Goal: Find specific page/section: Find specific page/section

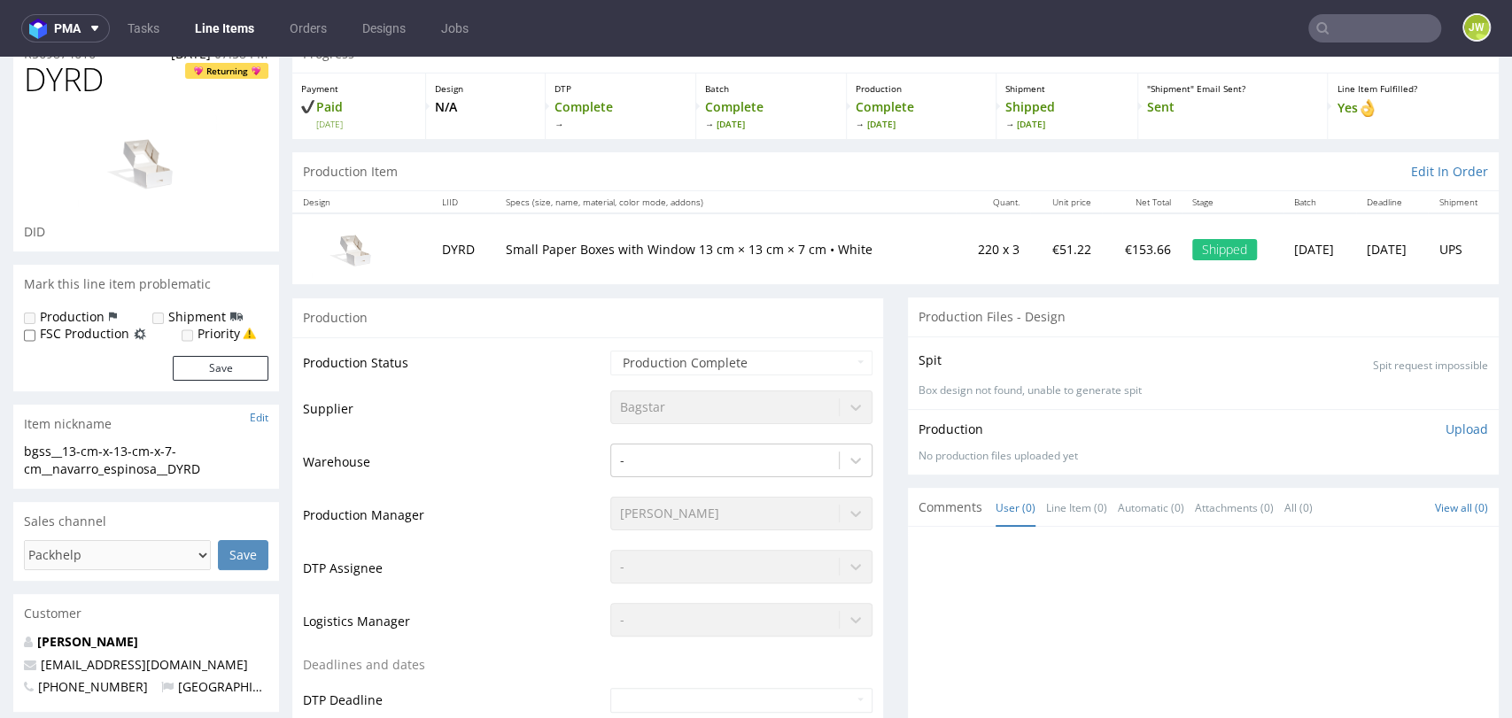
scroll to position [197, 0]
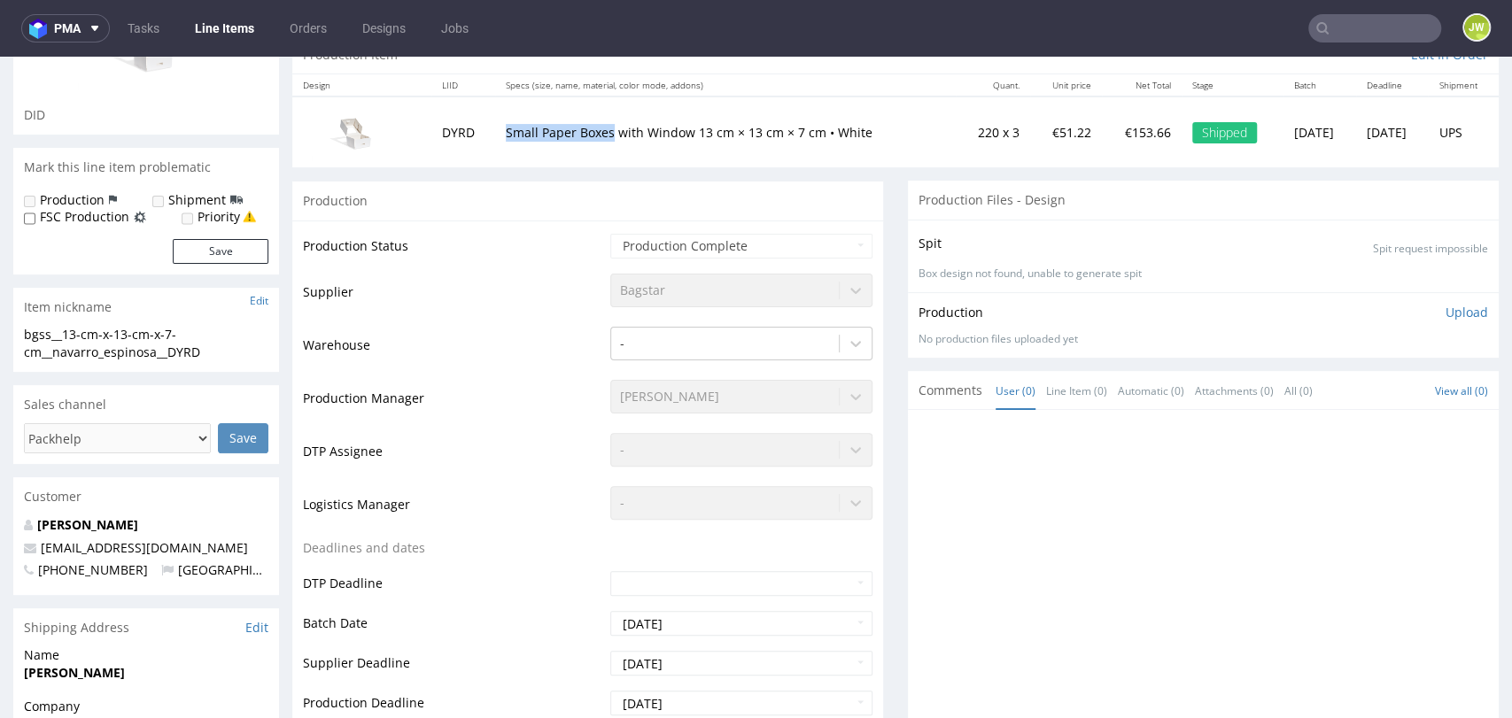
drag, startPoint x: 490, startPoint y: 128, endPoint x: 597, endPoint y: 147, distance: 108.9
click at [597, 147] on td "Small Paper Boxes with Window 13 cm × 13 cm × 7 cm • White" at bounding box center [725, 132] width 460 height 71
click at [572, 136] on p "Small Paper Boxes with Window 13 cm × 13 cm × 7 cm • White" at bounding box center [725, 133] width 439 height 18
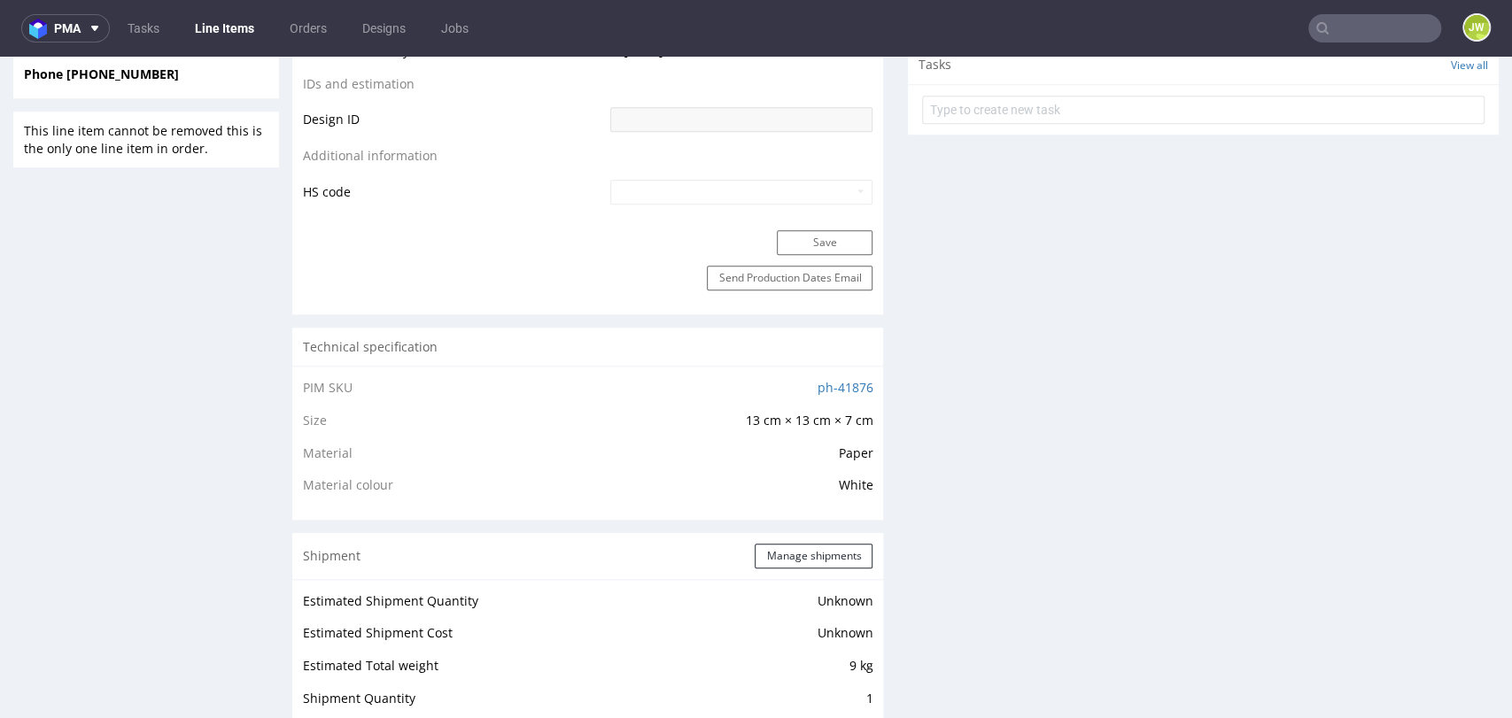
scroll to position [1082, 0]
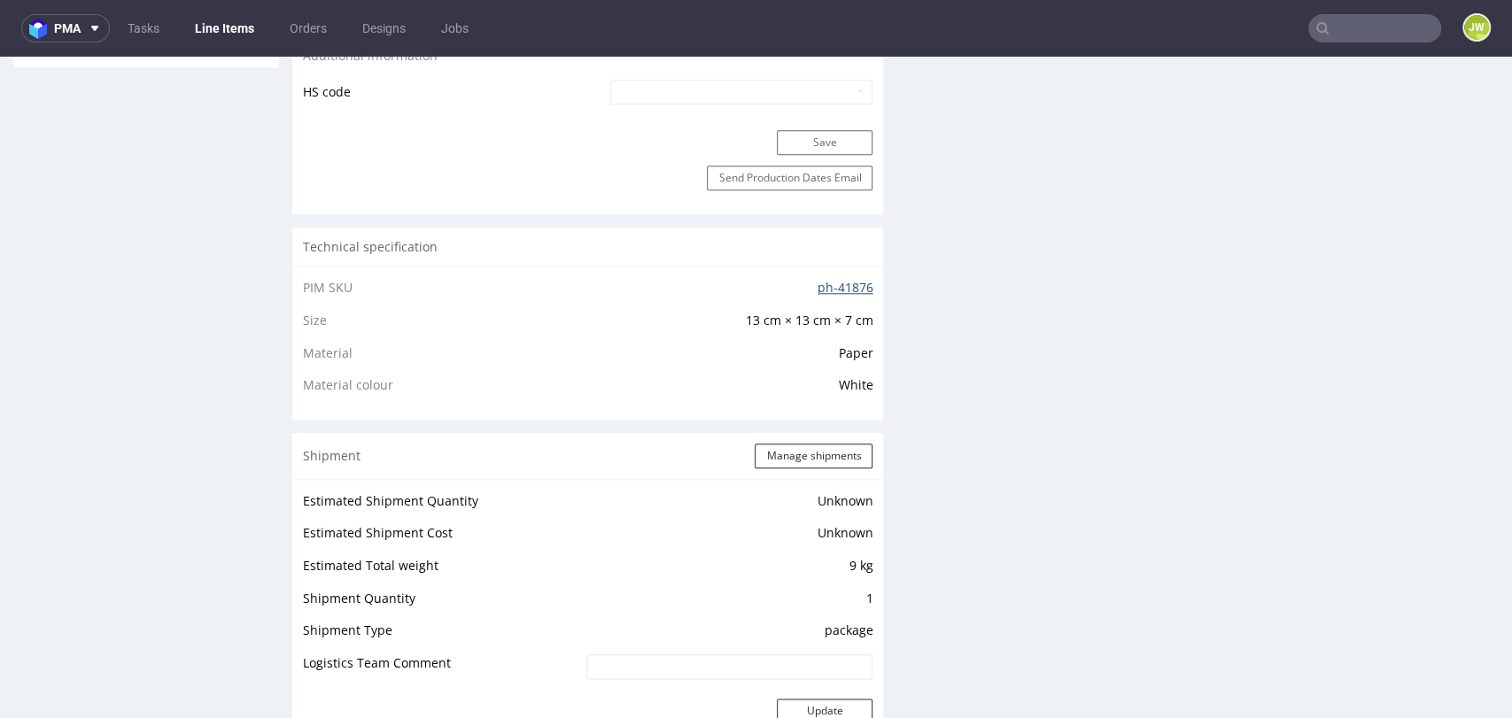
click at [803, 290] on td "ph-41876" at bounding box center [701, 293] width 342 height 33
click at [816, 289] on link "ph-41876" at bounding box center [844, 287] width 56 height 17
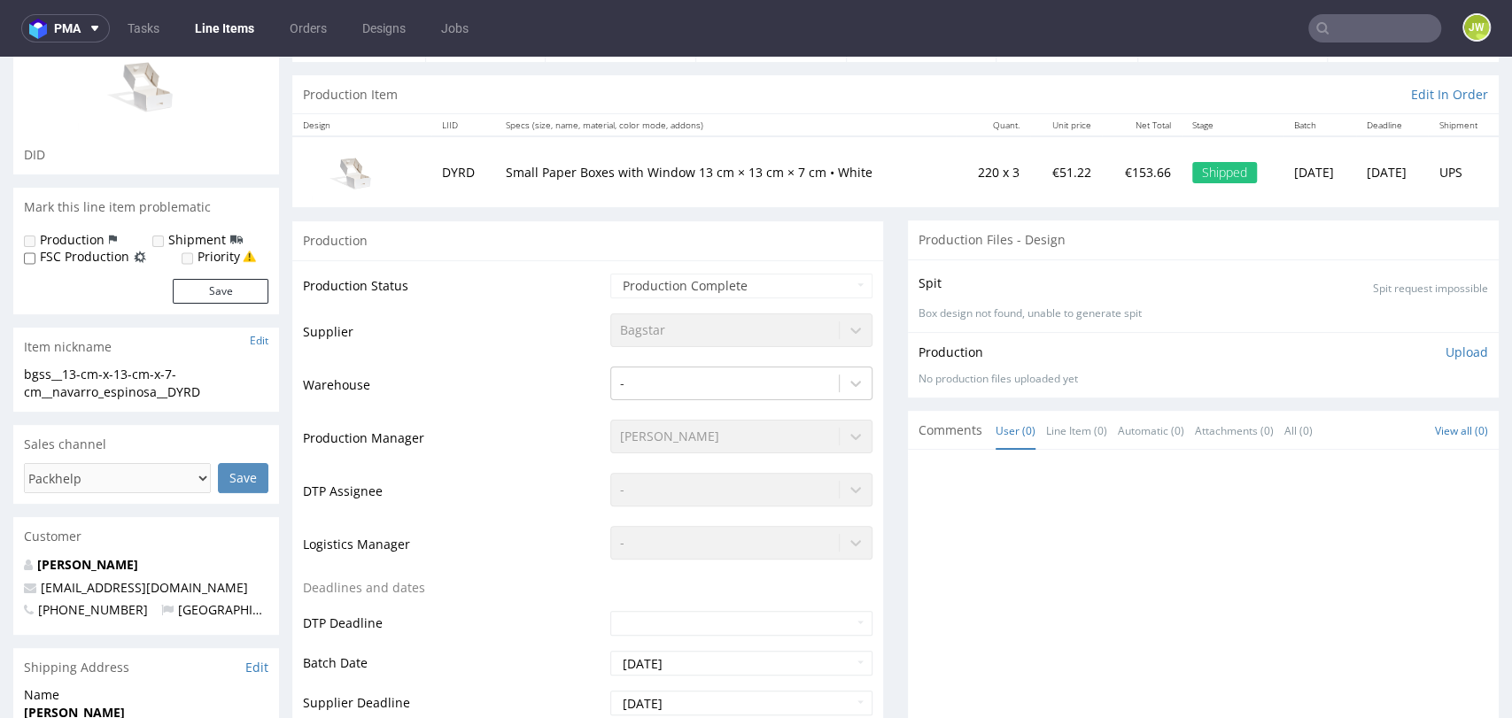
scroll to position [0, 0]
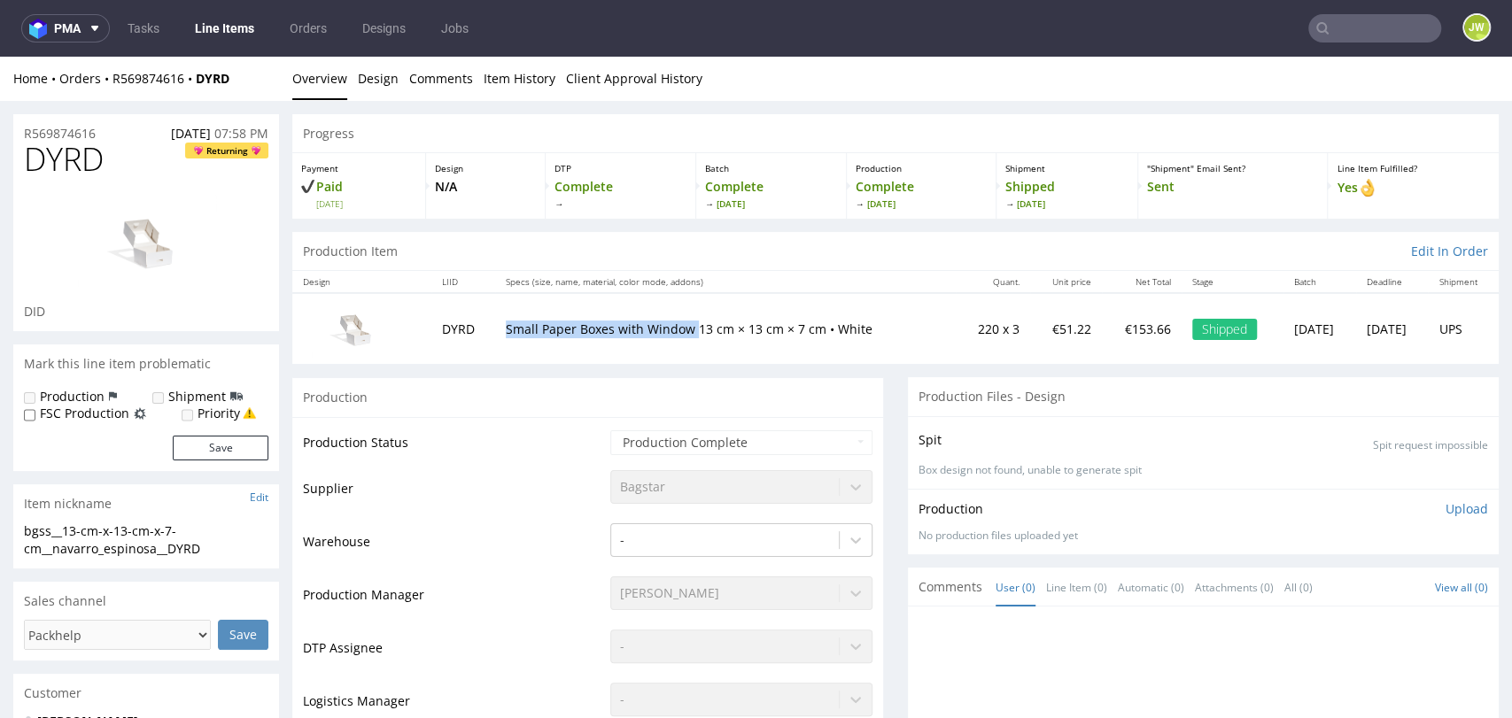
drag, startPoint x: 491, startPoint y: 327, endPoint x: 678, endPoint y: 342, distance: 187.4
click at [678, 342] on td "Small Paper Boxes with Window 13 cm × 13 cm × 7 cm • White" at bounding box center [725, 328] width 460 height 71
copy p "Small Paper Boxes with Window"
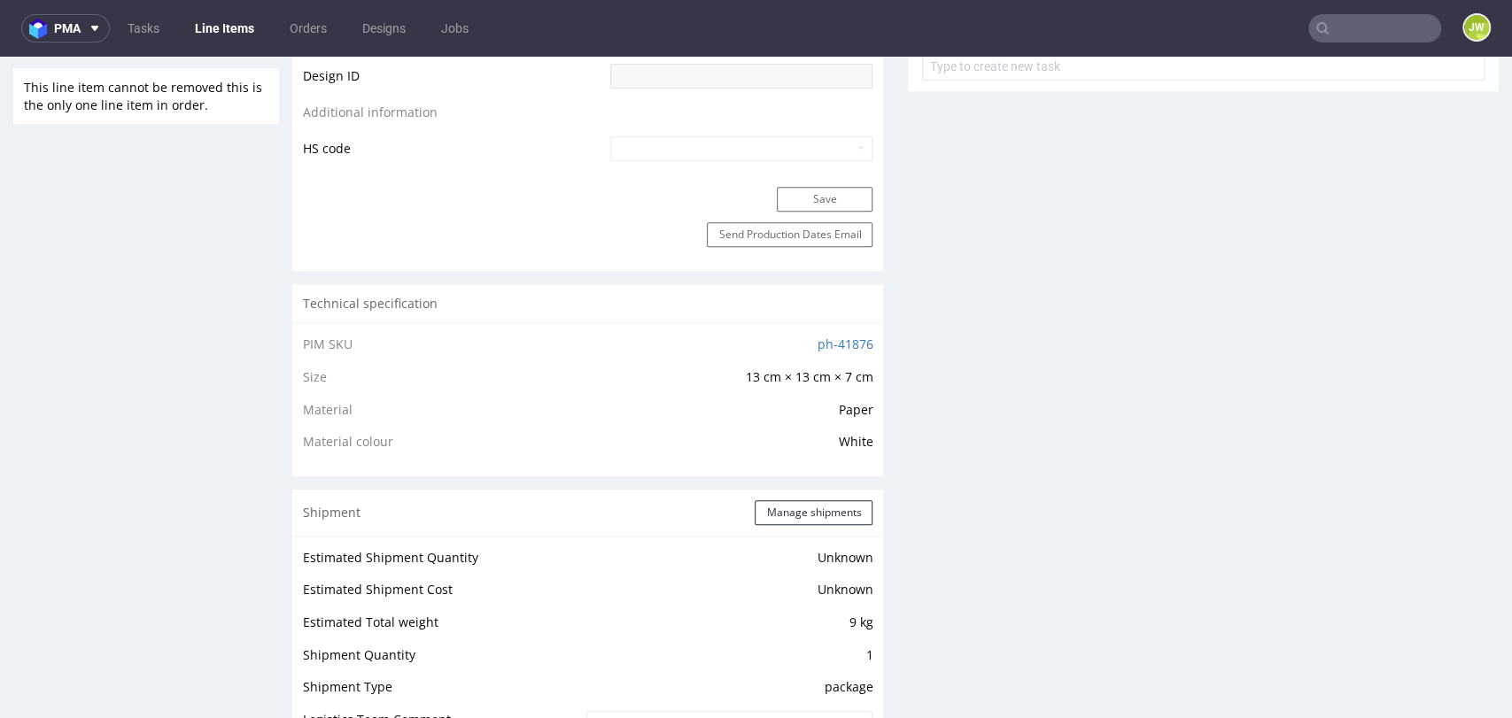
scroll to position [1180, 0]
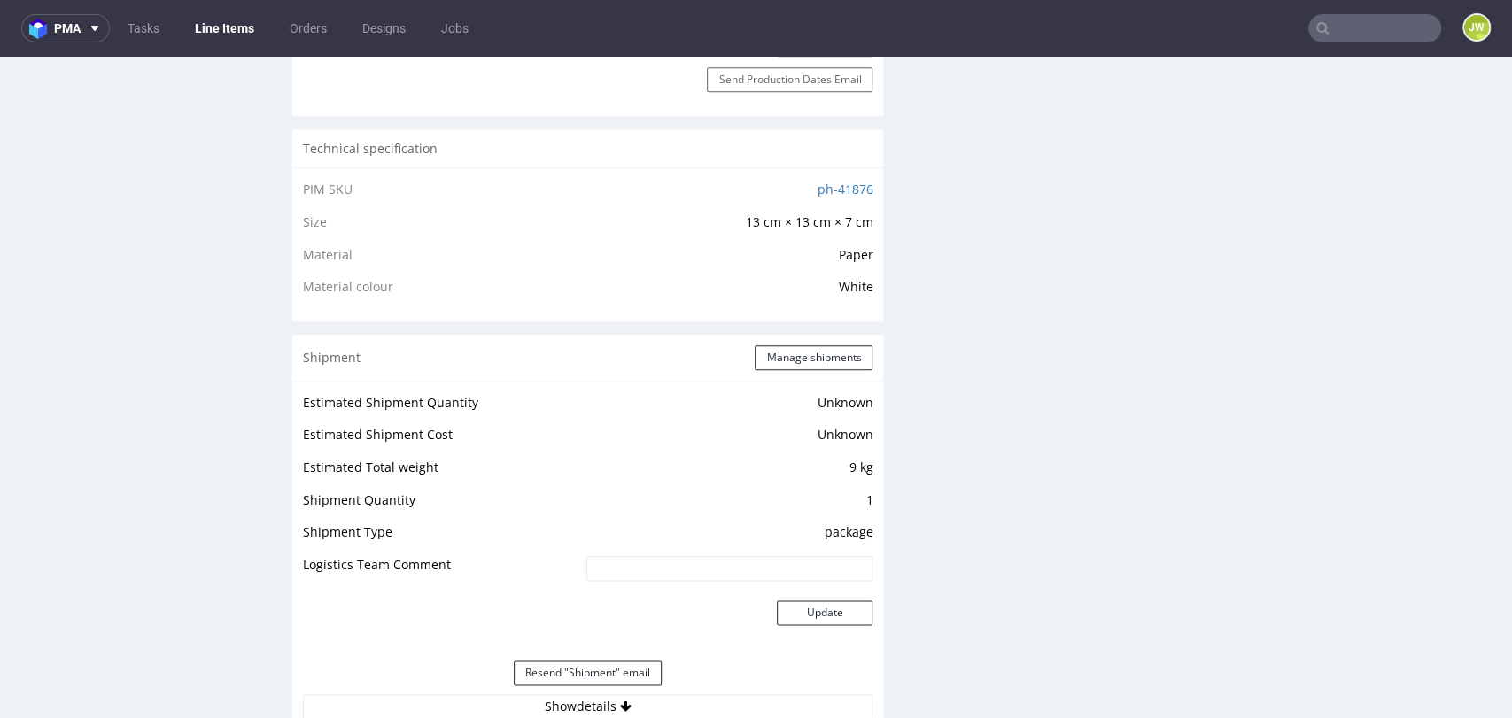
click at [745, 228] on span "13 cm × 13 cm × 7 cm" at bounding box center [809, 221] width 128 height 17
drag, startPoint x: 812, startPoint y: 194, endPoint x: 856, endPoint y: 181, distance: 46.2
click at [856, 182] on td "ph-41876" at bounding box center [701, 195] width 342 height 33
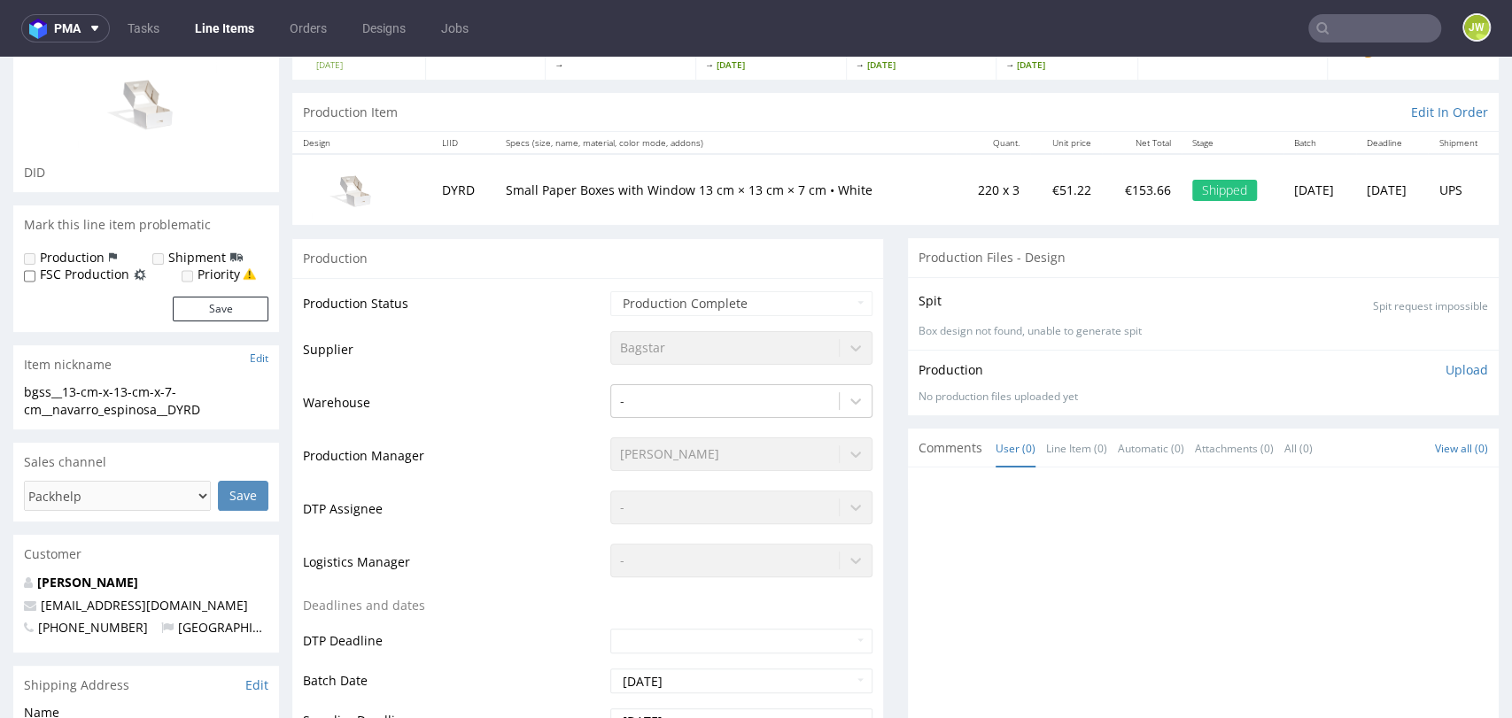
scroll to position [0, 0]
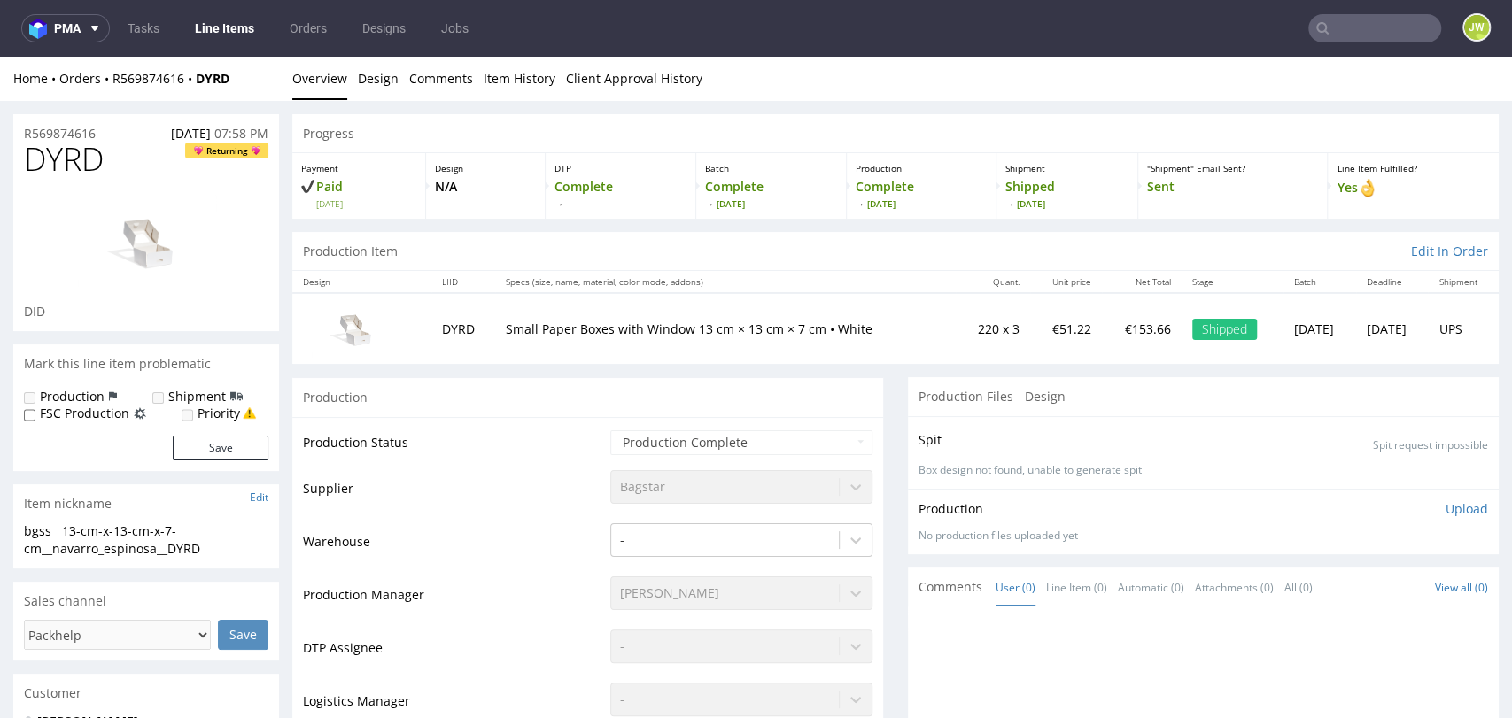
click at [158, 251] on img at bounding box center [146, 242] width 142 height 95
click at [208, 36] on link "Line Items" at bounding box center [224, 28] width 81 height 28
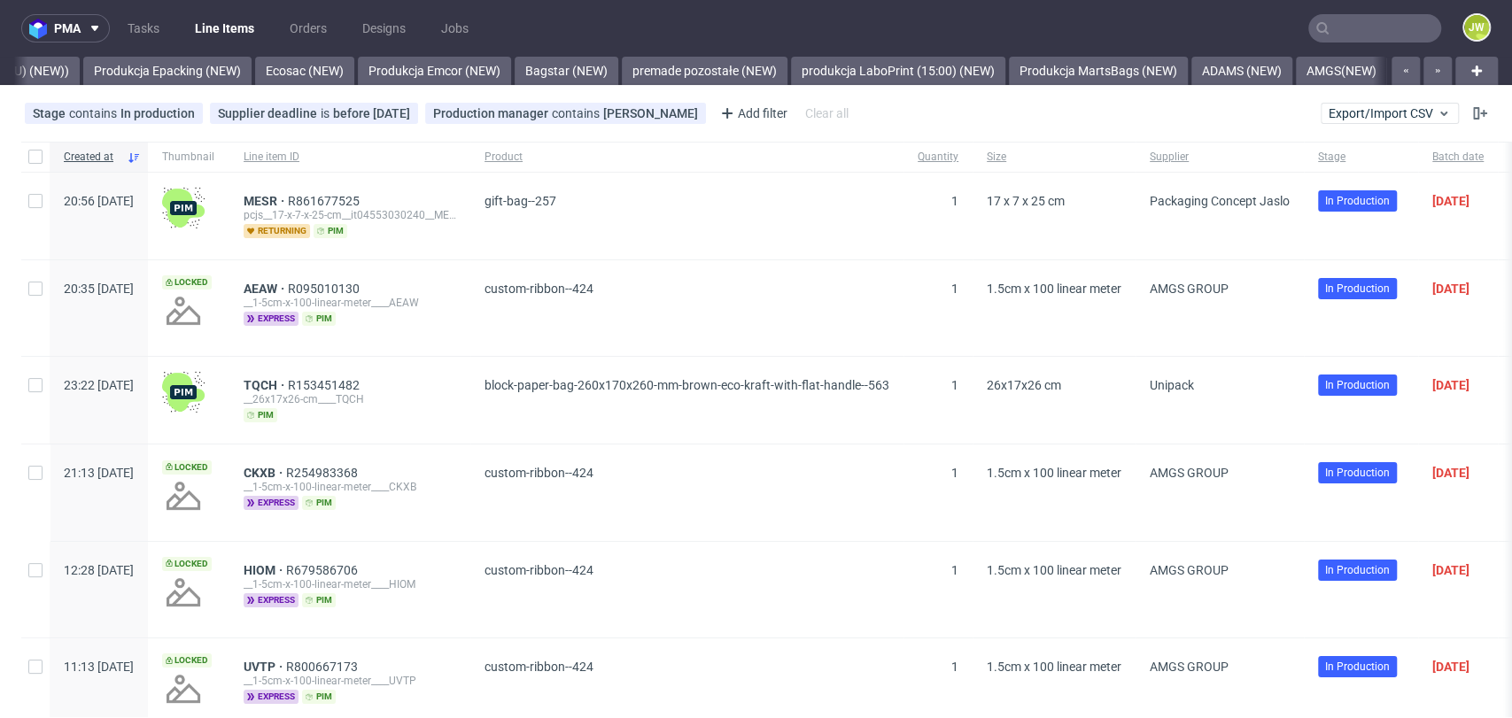
scroll to position [0, 4248]
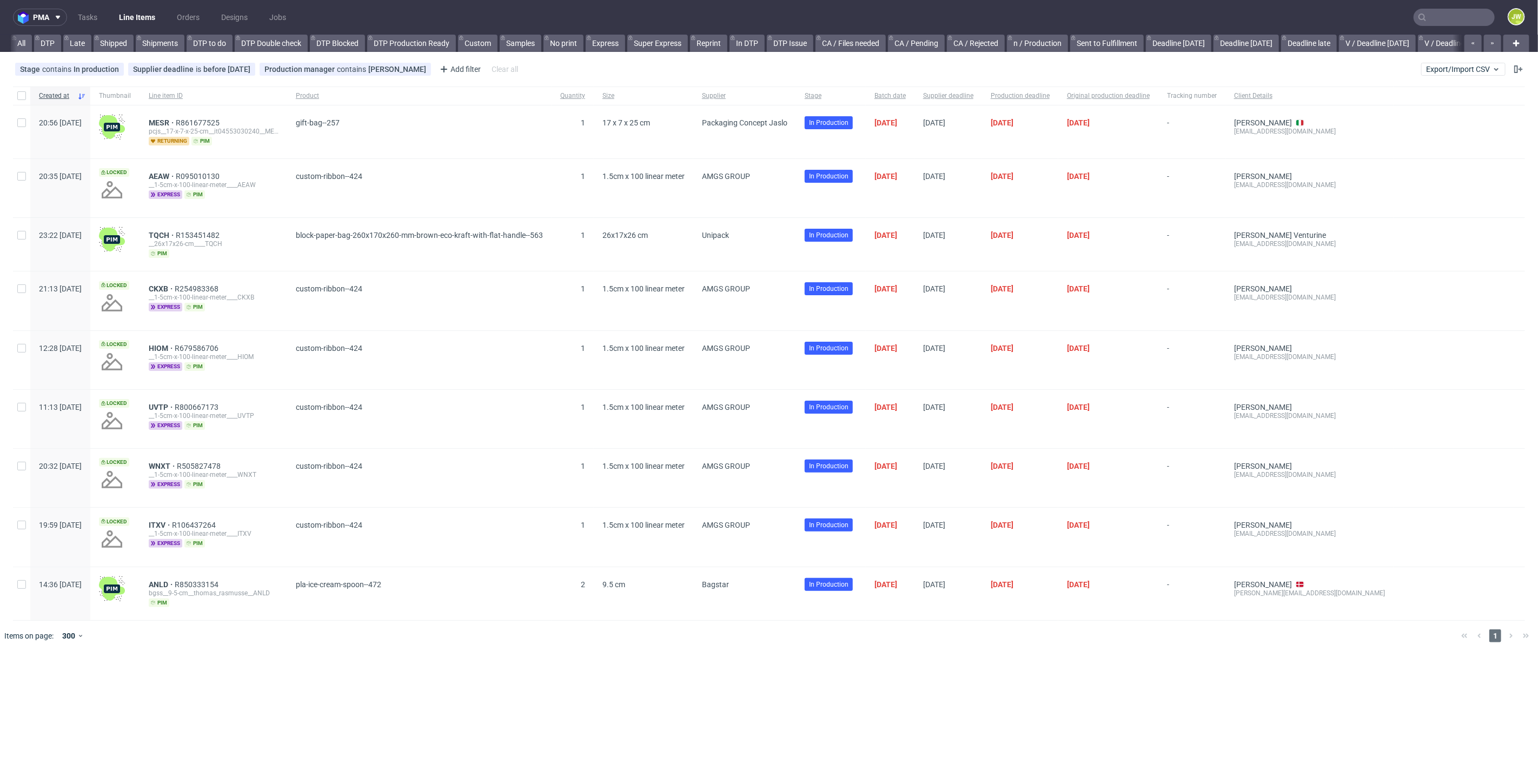
scroll to position [0, 2228]
